Goal: Entertainment & Leisure: Consume media (video, audio)

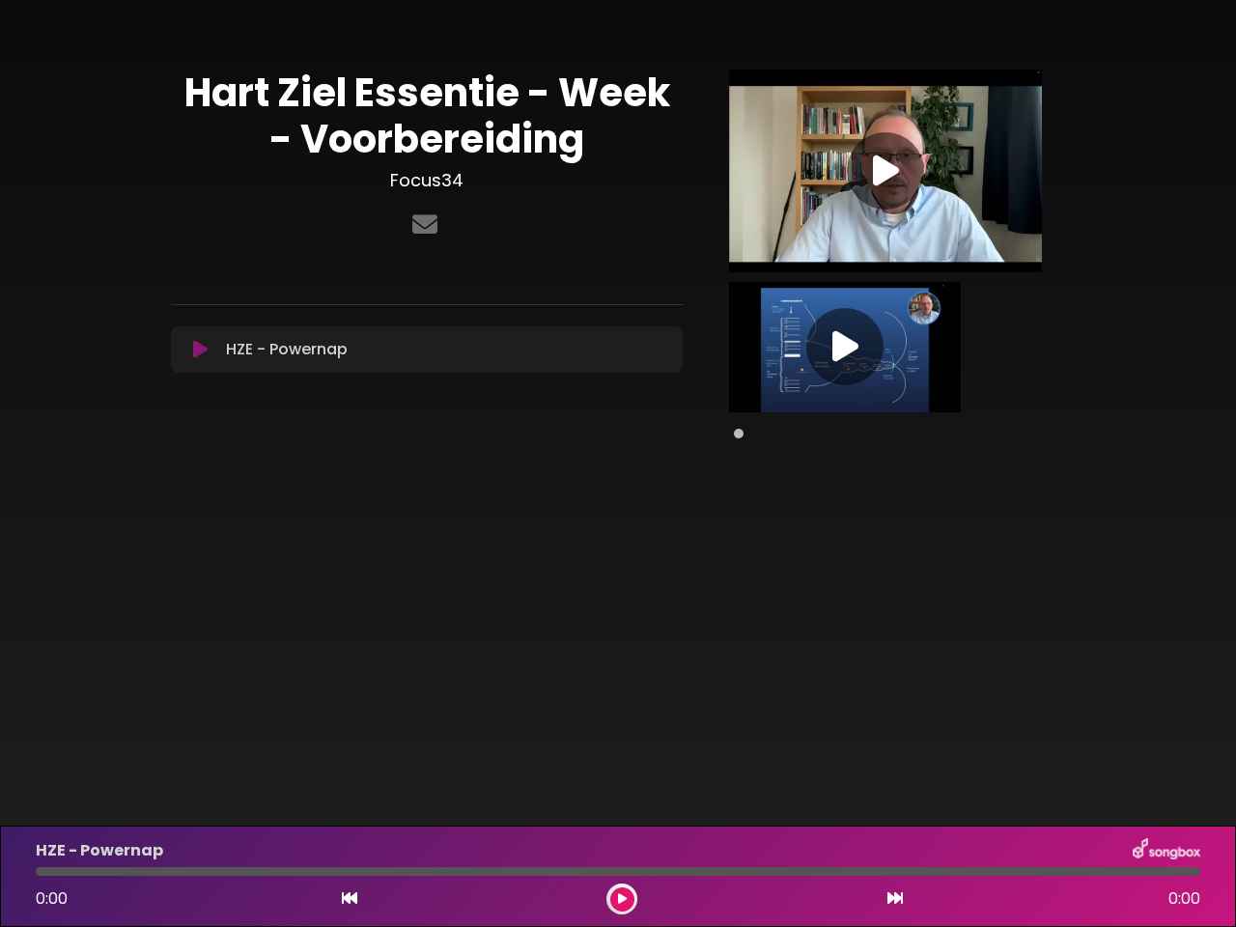
click at [618, 464] on div "[PERSON_NAME] [PERSON_NAME] Essentie - Week - Voorbereiding Focus34" at bounding box center [618, 245] width 894 height 445
click at [200, 350] on icon at bounding box center [200, 349] width 14 height 19
click at [886, 171] on icon at bounding box center [886, 171] width 26 height 35
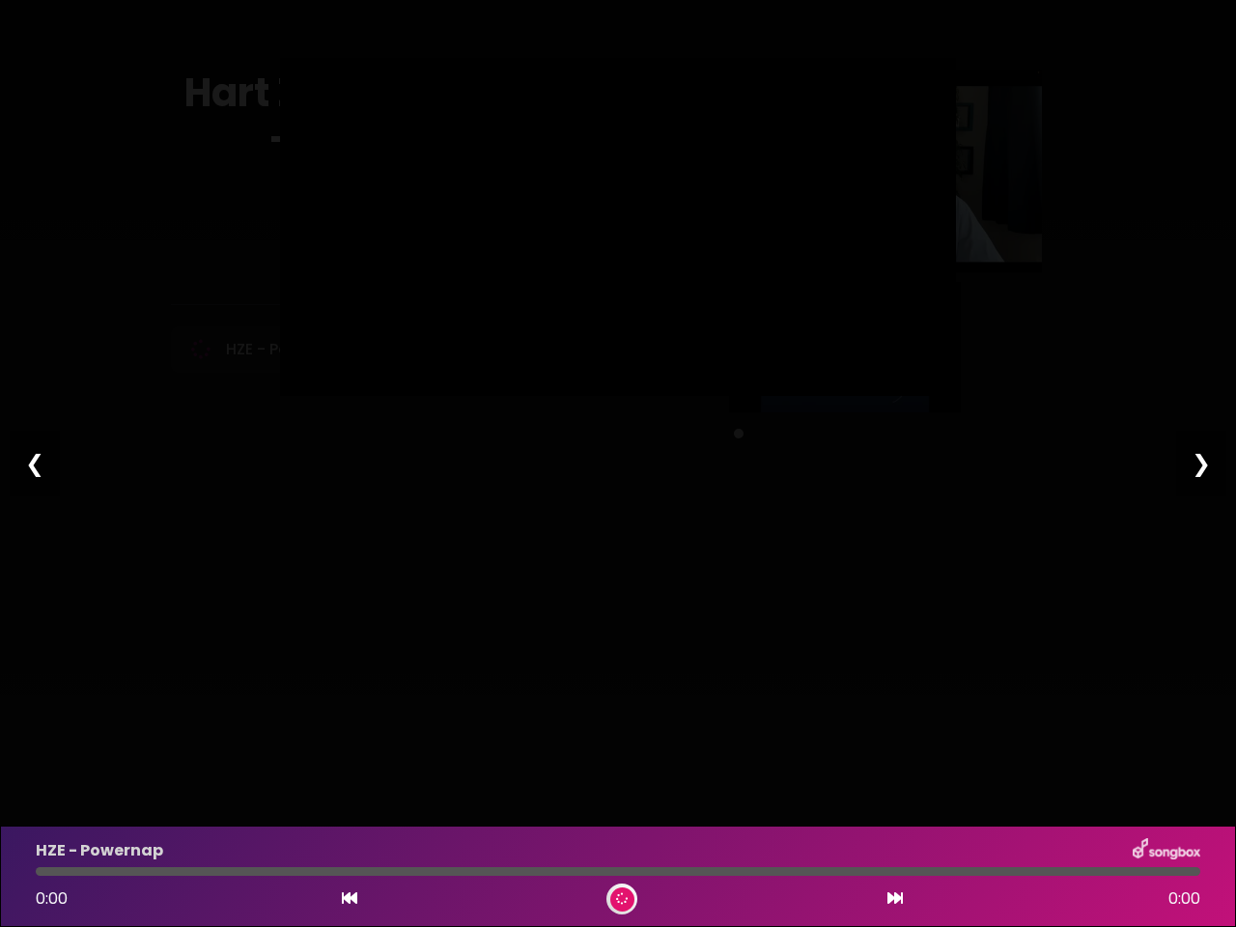
click at [845, 347] on div at bounding box center [618, 227] width 676 height 338
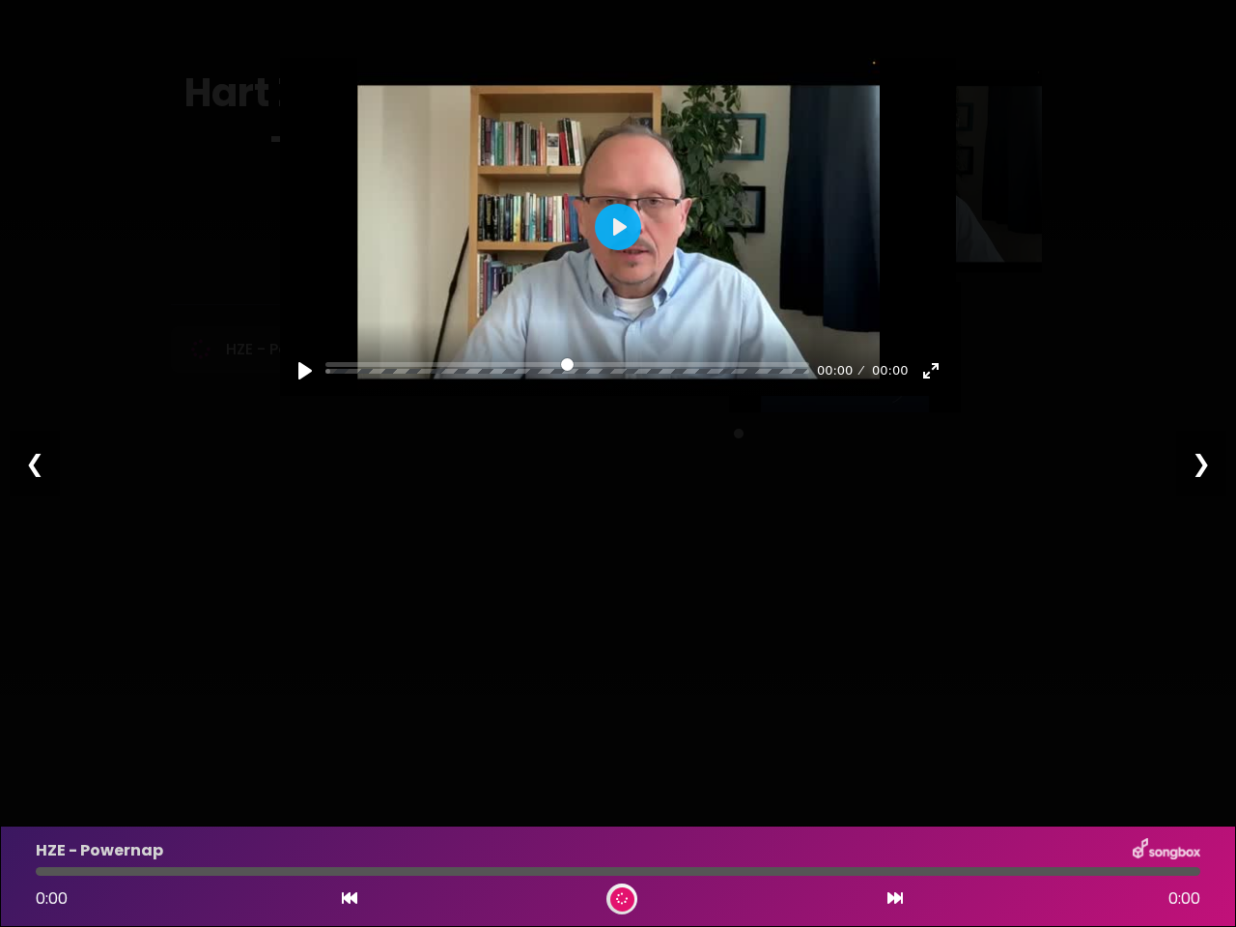
click at [350, 899] on icon at bounding box center [349, 898] width 15 height 15
click at [895, 899] on icon at bounding box center [895, 898] width 15 height 15
